Goal: Ask a question

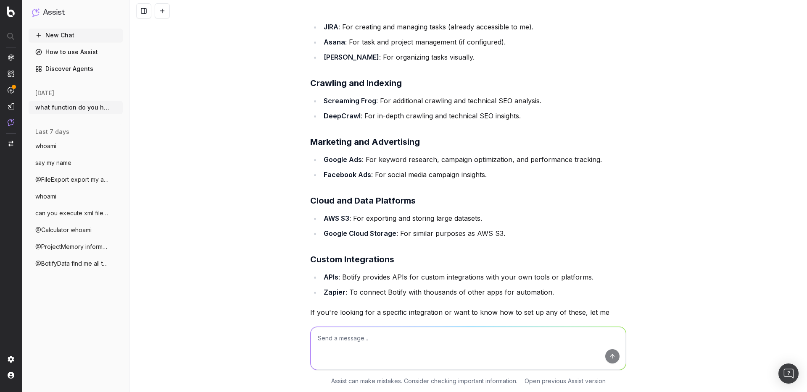
scroll to position [1125, 0]
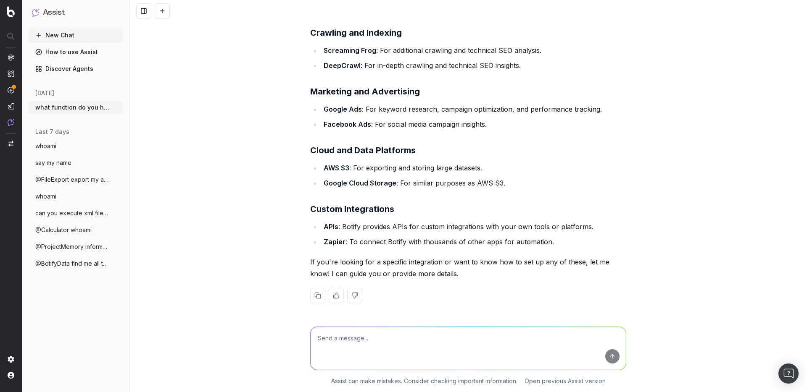
click at [334, 67] on strong "DeepCrawl" at bounding box center [342, 65] width 37 height 8
click at [324, 228] on strong "APIs" at bounding box center [331, 227] width 15 height 8
copy strong "APIs"
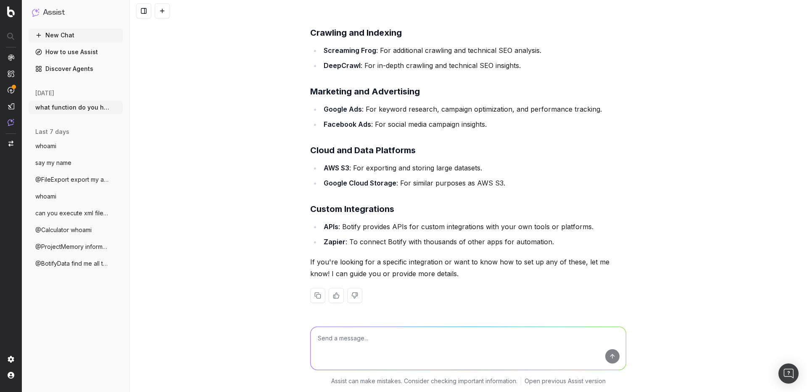
click at [331, 339] on textarea at bounding box center [467, 348] width 315 height 43
type textarea "tell me more about APIs ?"
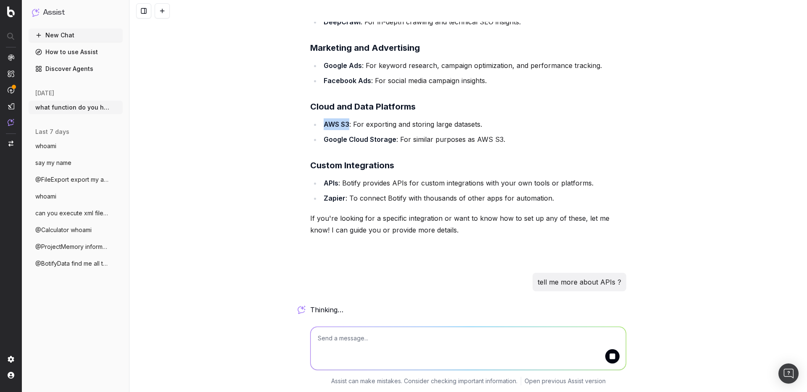
drag, startPoint x: 321, startPoint y: 125, endPoint x: 345, endPoint y: 124, distance: 23.5
click at [345, 124] on strong "AWS S3" at bounding box center [337, 124] width 26 height 8
copy strong "AWS S3"
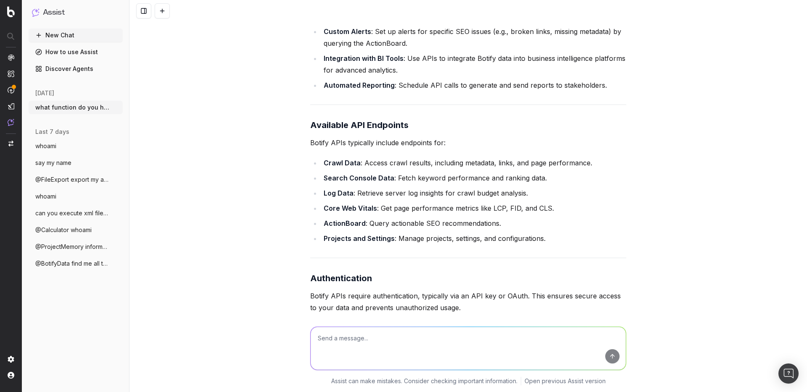
scroll to position [1931, 0]
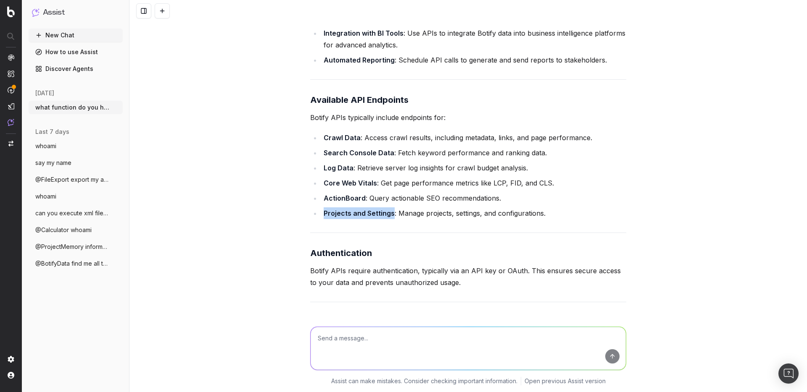
drag, startPoint x: 321, startPoint y: 213, endPoint x: 388, endPoint y: 212, distance: 67.7
click at [388, 212] on strong "Projects and Settings" at bounding box center [359, 213] width 71 height 8
copy strong "Projects and Settings"
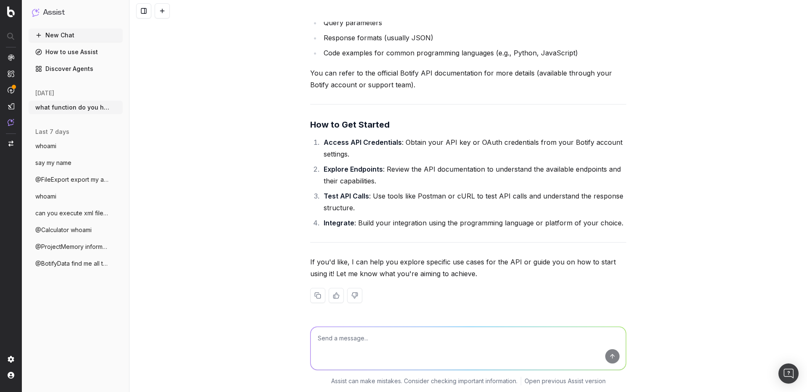
click at [355, 335] on textarea at bounding box center [467, 348] width 315 height 43
paste textarea "Projects and Settings"
type textarea "Projects and Settings"
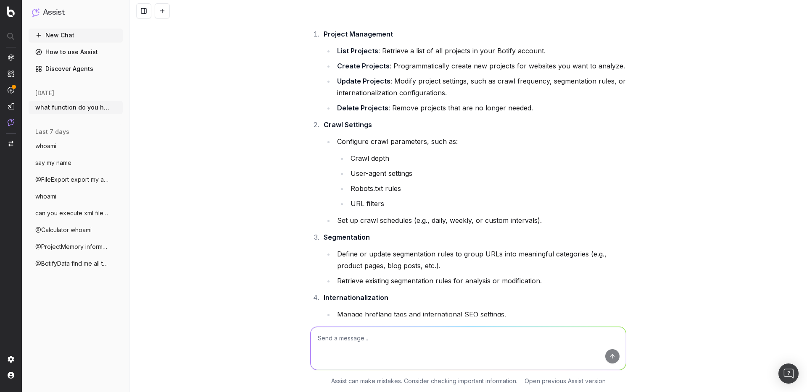
scroll to position [2698, 0]
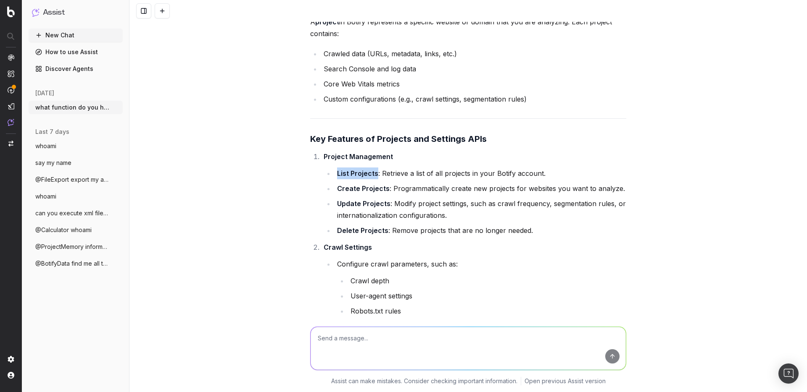
drag, startPoint x: 335, startPoint y: 173, endPoint x: 373, endPoint y: 173, distance: 37.8
click at [373, 173] on strong "List Projects" at bounding box center [357, 173] width 41 height 8
copy strong "List Projects"
click at [361, 338] on textarea at bounding box center [467, 348] width 315 height 43
paste textarea "List Projects"
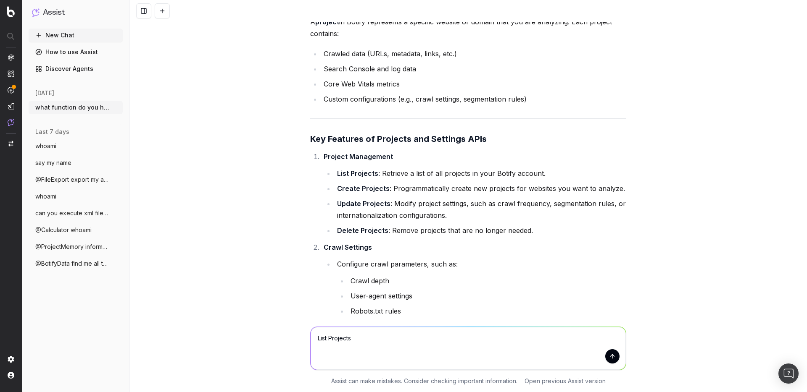
type textarea "List Projects"
click at [610, 358] on button "submit" at bounding box center [612, 357] width 14 height 14
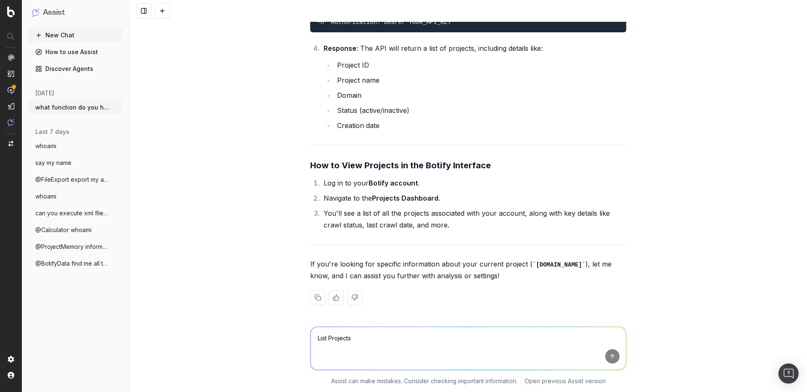
scroll to position [3948, 0]
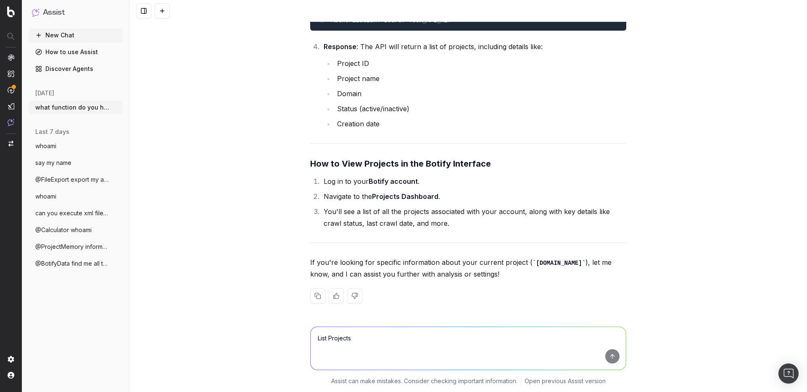
click at [350, 337] on textarea "List Projects" at bounding box center [467, 348] width 315 height 43
type textarea "can you retrieve the list of my projects ?"
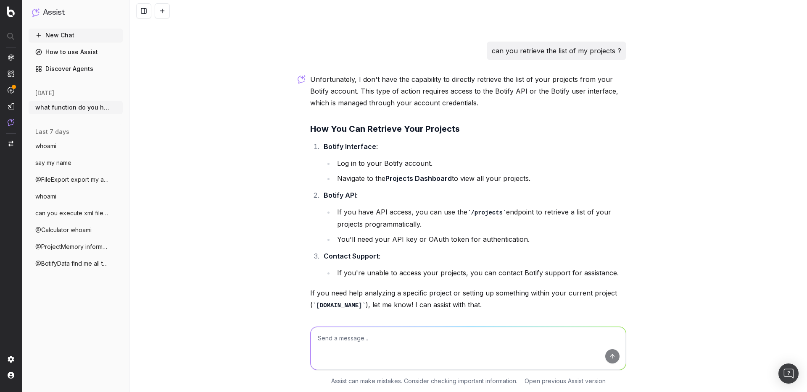
scroll to position [4203, 0]
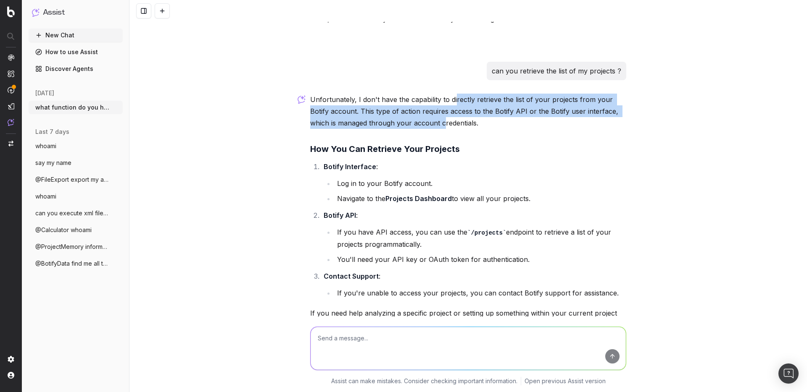
drag, startPoint x: 451, startPoint y: 97, endPoint x: 440, endPoint y: 131, distance: 35.3
click at [440, 131] on div "Unfortunately, I don't have the capability to directly retrieve the list of you…" at bounding box center [468, 231] width 316 height 274
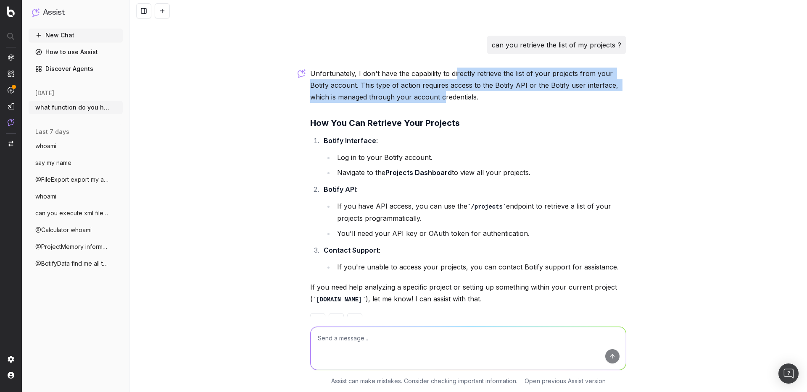
scroll to position [4253, 0]
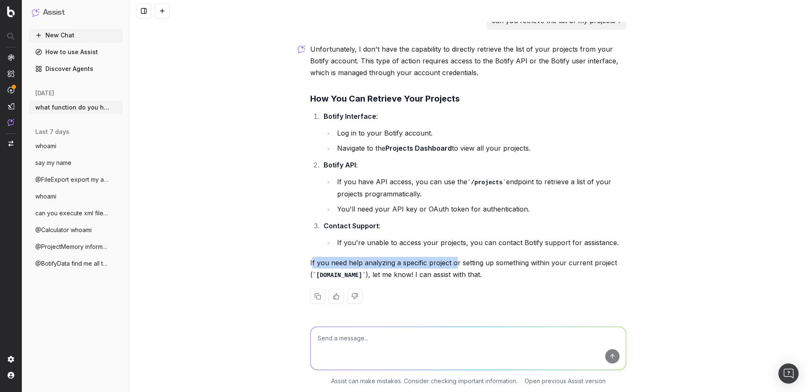
drag, startPoint x: 308, startPoint y: 263, endPoint x: 452, endPoint y: 264, distance: 143.7
click at [452, 264] on p "If you need help analyzing a specific project or setting up something within yo…" at bounding box center [468, 269] width 316 height 24
